Goal: Task Accomplishment & Management: Use online tool/utility

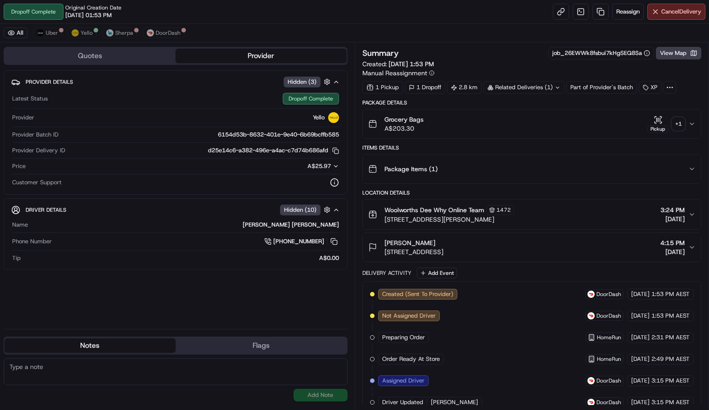
click at [97, 33] on div "All Uber Yello Sherpa DoorDash" at bounding box center [354, 33] width 709 height 18
click at [92, 33] on button "Yello" at bounding box center [82, 32] width 29 height 11
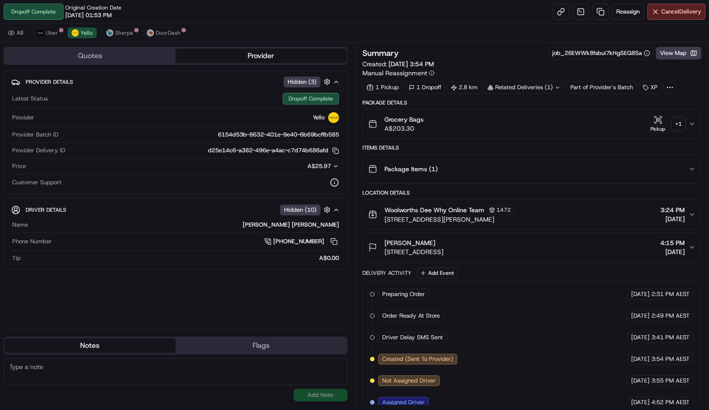
click at [673, 120] on div "+ 1" at bounding box center [678, 124] width 13 height 13
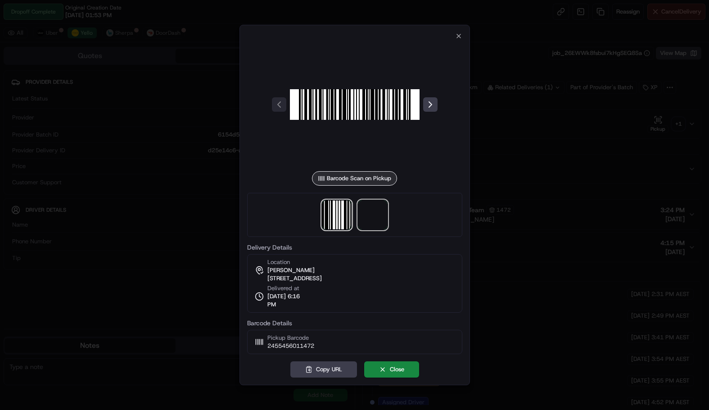
click at [363, 213] on span at bounding box center [372, 214] width 29 height 29
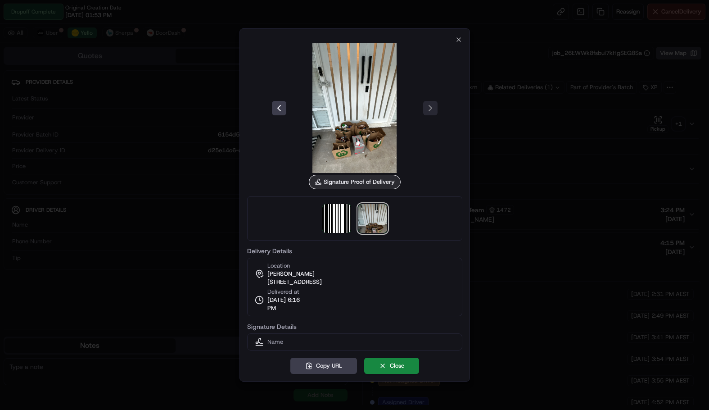
click at [377, 229] on img at bounding box center [372, 218] width 29 height 29
click at [374, 226] on img at bounding box center [372, 218] width 29 height 29
click at [455, 43] on icon "button" at bounding box center [458, 39] width 7 height 7
